Goal: Information Seeking & Learning: Learn about a topic

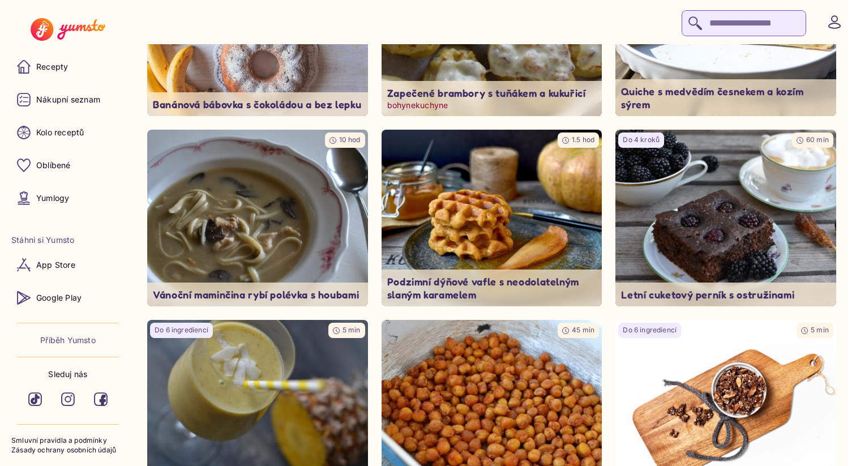
scroll to position [1099, 0]
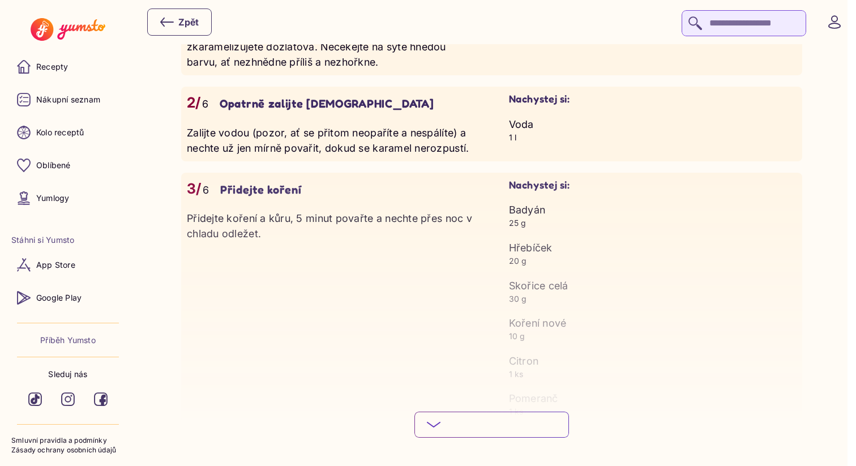
scroll to position [1107, 0]
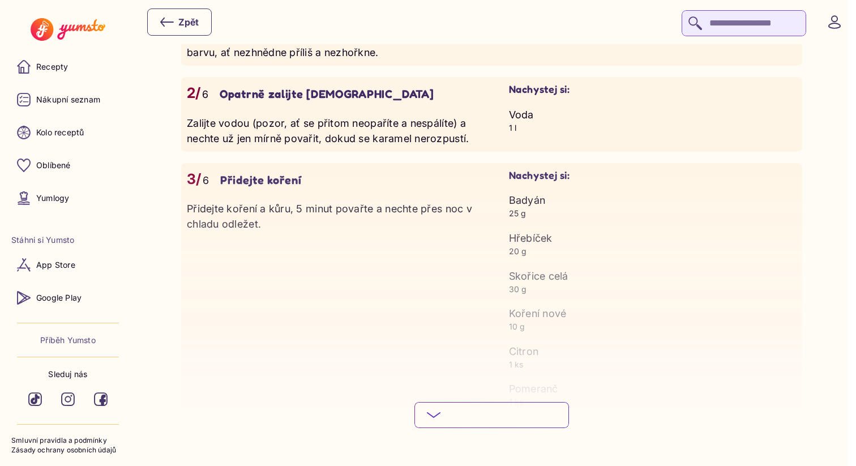
click at [480, 406] on button "Podívej se na celý postup Skryj podrobný postup" at bounding box center [491, 415] width 155 height 26
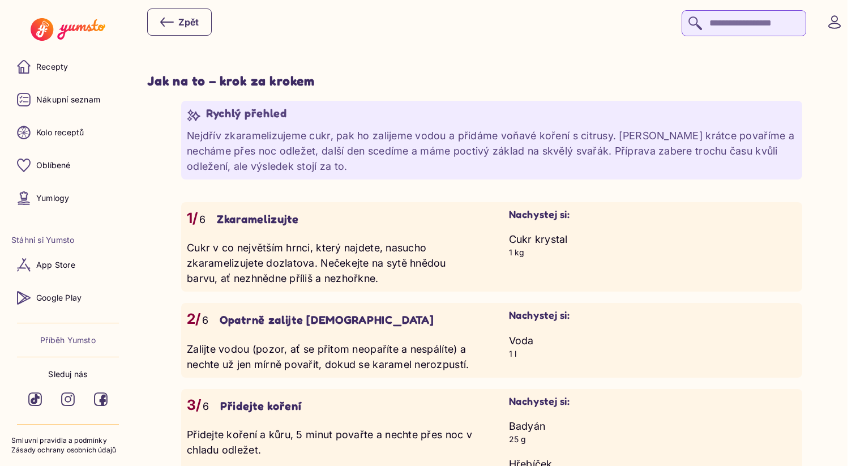
scroll to position [721, 0]
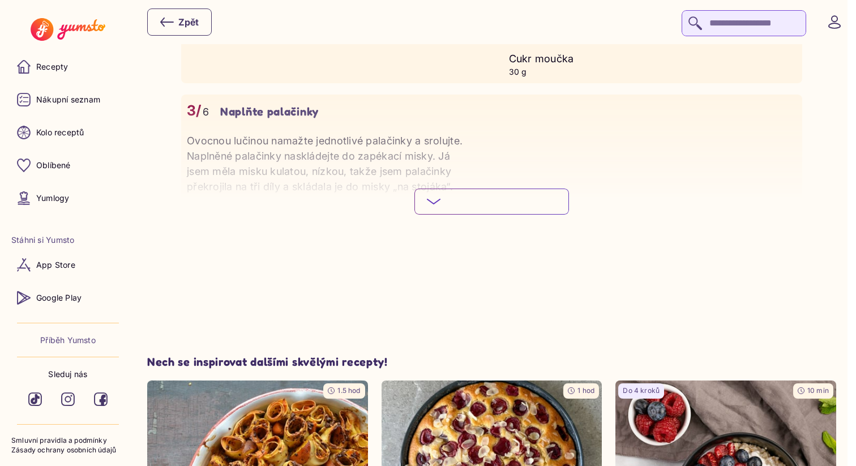
scroll to position [1551, 0]
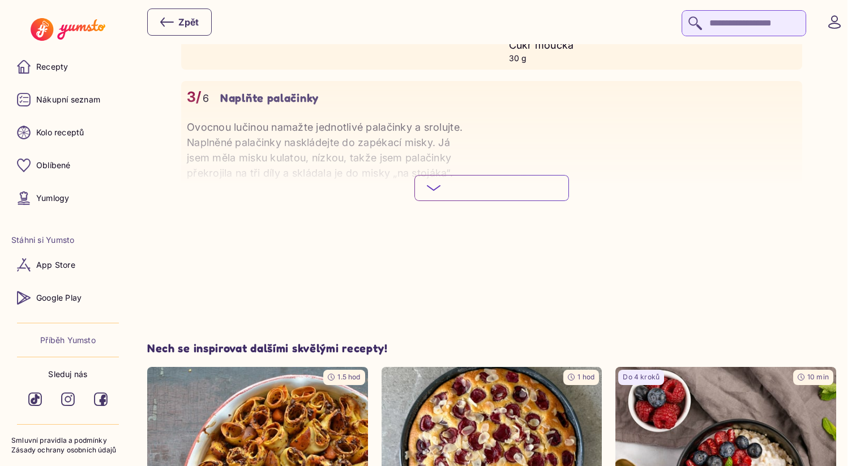
click at [464, 181] on button "Podívej se na celý postup Skryj podrobný postup" at bounding box center [491, 188] width 155 height 26
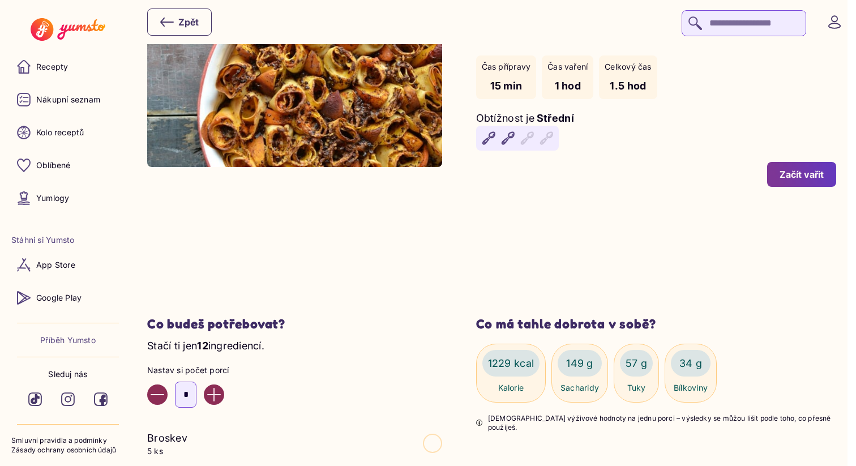
scroll to position [130, 0]
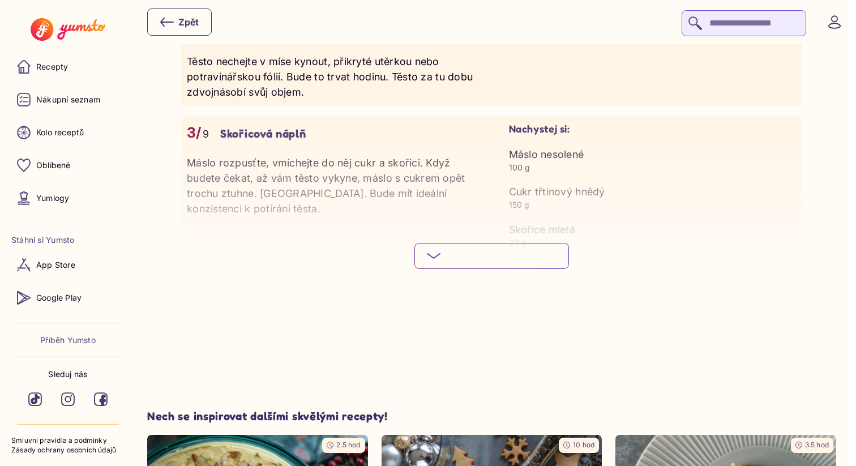
scroll to position [1471, 0]
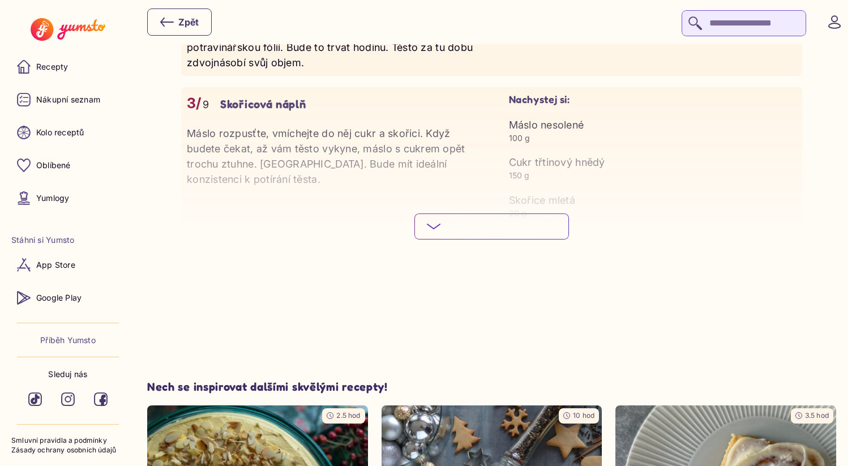
click at [469, 233] on button "Podívej se na celý postup Skryj podrobný postup" at bounding box center [491, 226] width 155 height 26
